Goal: Ask a question

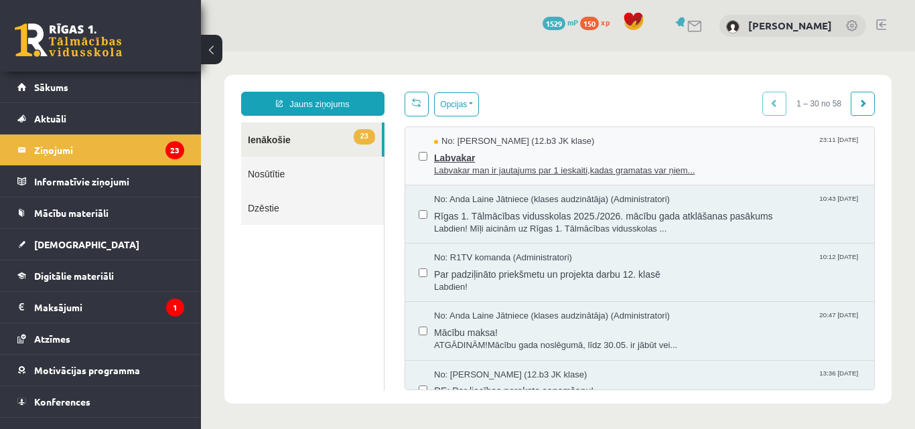
click at [641, 162] on span "Labvakar" at bounding box center [647, 156] width 427 height 17
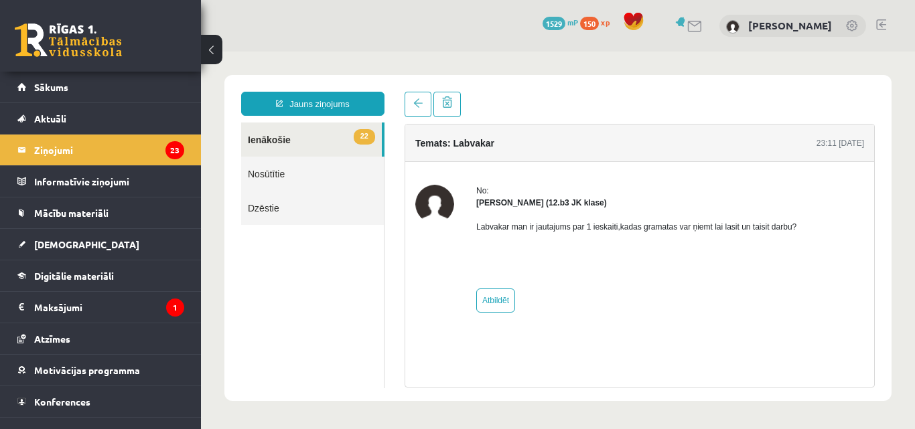
click at [486, 210] on div "Labvakar man ir jautajums par 1 ieskaiti,kadas gramatas var ņiemt lai lasit un …" at bounding box center [636, 244] width 320 height 70
click at [489, 199] on strong "[PERSON_NAME] (12.b3 JK klase)" at bounding box center [541, 202] width 131 height 9
drag, startPoint x: 489, startPoint y: 199, endPoint x: 512, endPoint y: 199, distance: 22.8
click at [512, 199] on strong "[PERSON_NAME] (12.b3 JK klase)" at bounding box center [541, 202] width 131 height 9
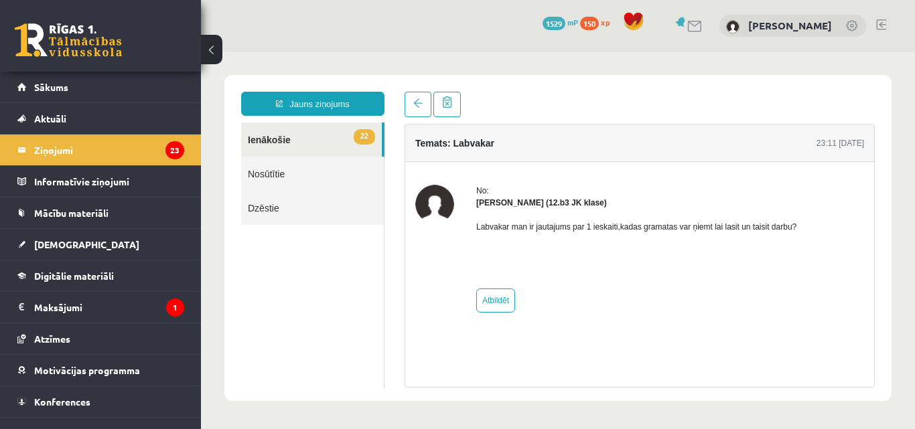
click at [525, 239] on div "Labvakar man ir jautajums par 1 ieskaiti,kadas gramatas var ņiemt lai lasit un …" at bounding box center [636, 244] width 320 height 70
click at [99, 242] on link "[DEMOGRAPHIC_DATA]" at bounding box center [100, 244] width 167 height 31
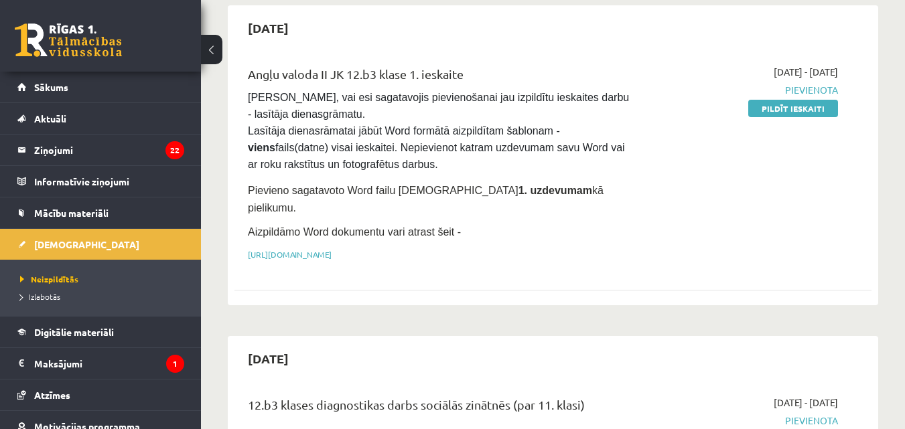
scroll to position [156, 0]
